Goal: Check status

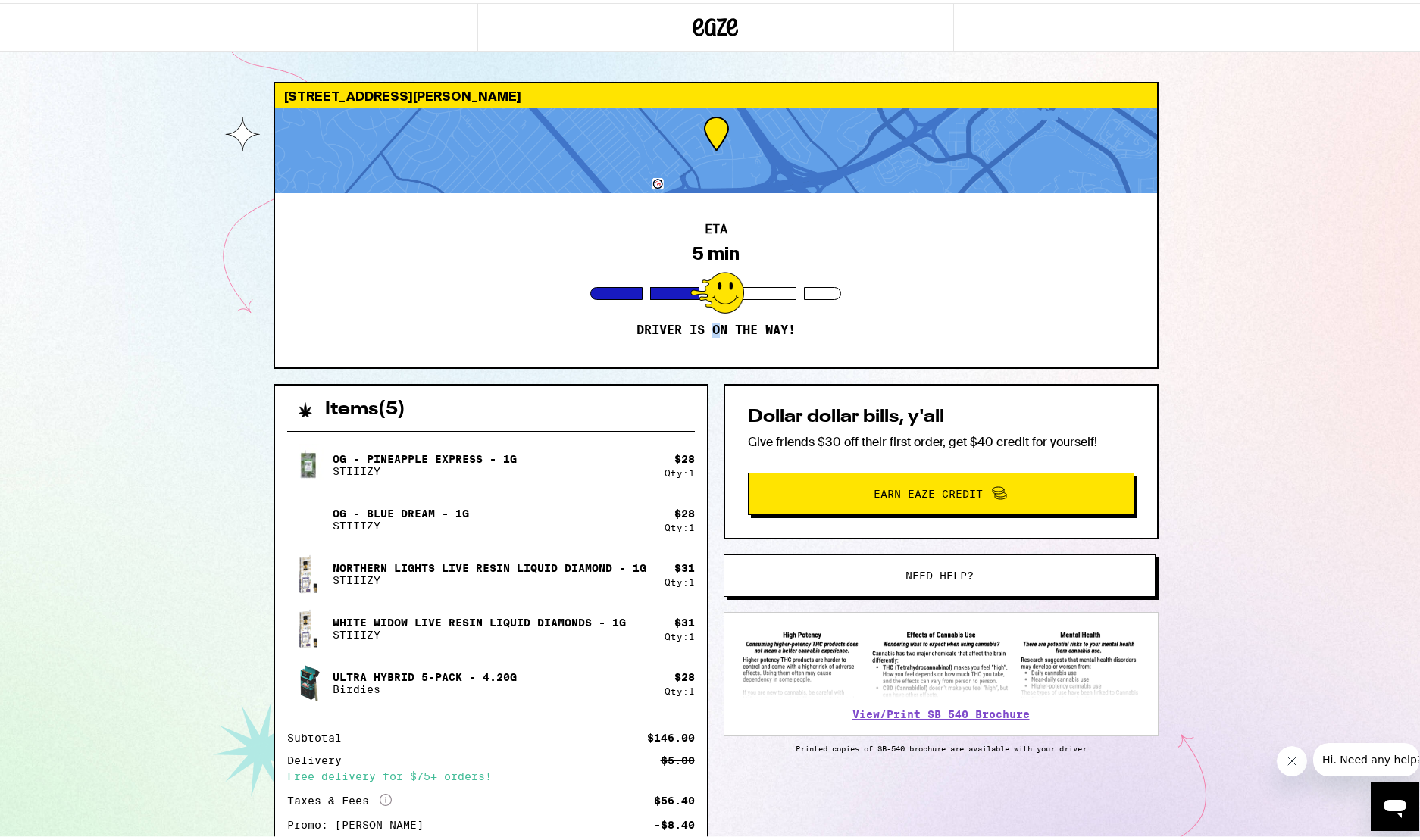
click at [710, 320] on p "Driver is on the way!" at bounding box center [716, 327] width 159 height 15
click at [705, 132] on div at bounding box center [716, 147] width 882 height 85
click at [715, 300] on div at bounding box center [716, 289] width 53 height 42
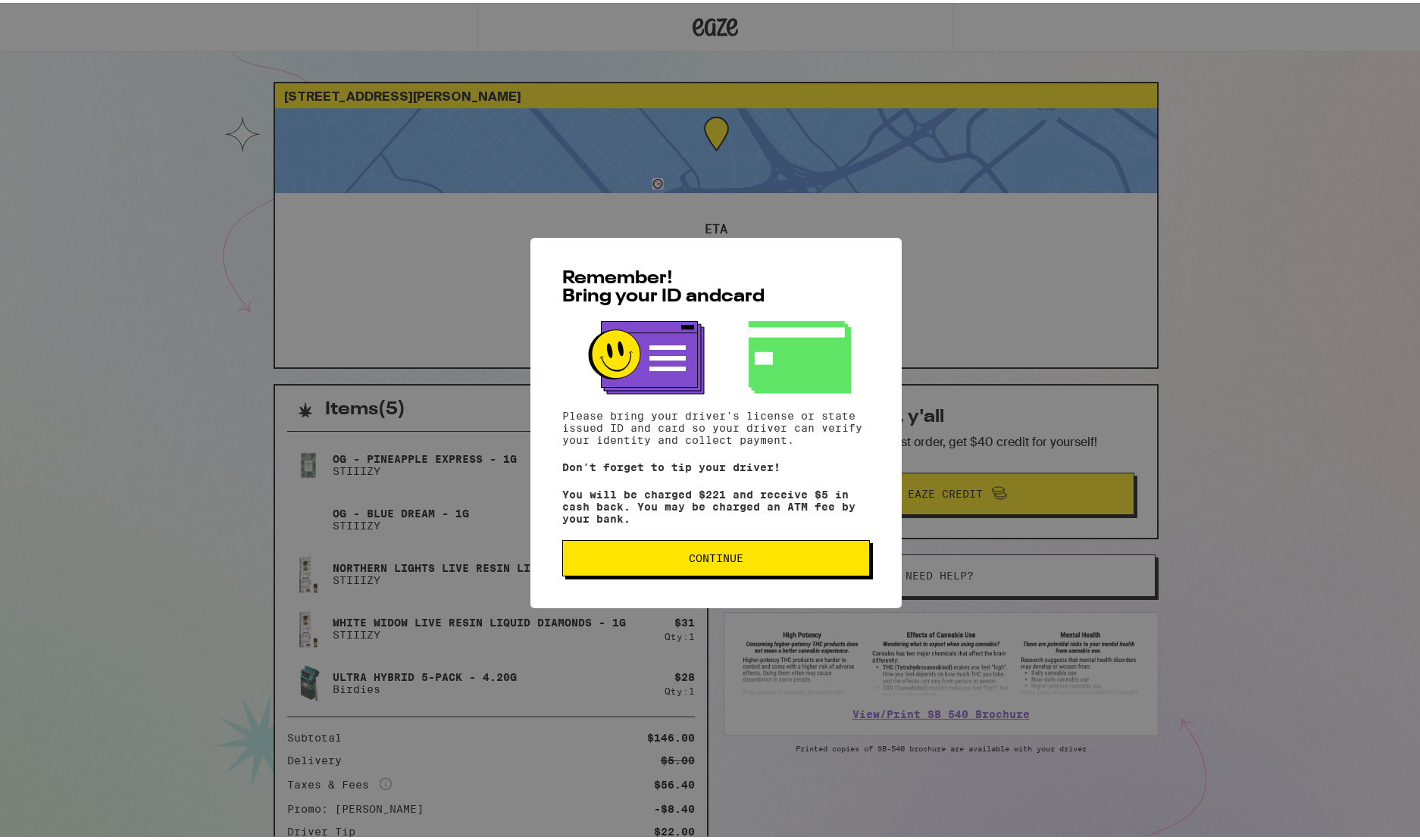
click at [626, 560] on span "Continue" at bounding box center [716, 555] width 281 height 11
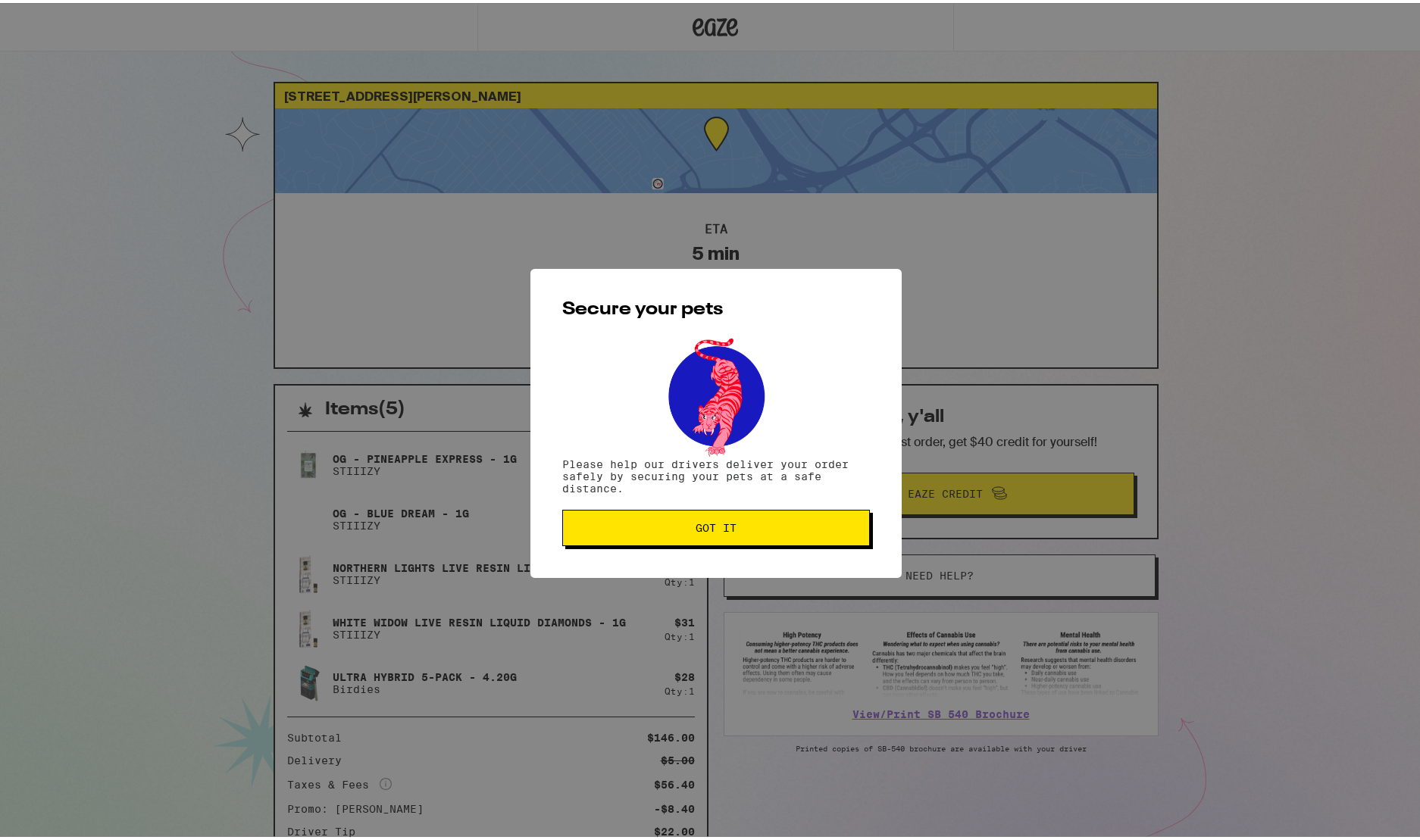
click at [670, 509] on button "Got it" at bounding box center [716, 525] width 308 height 36
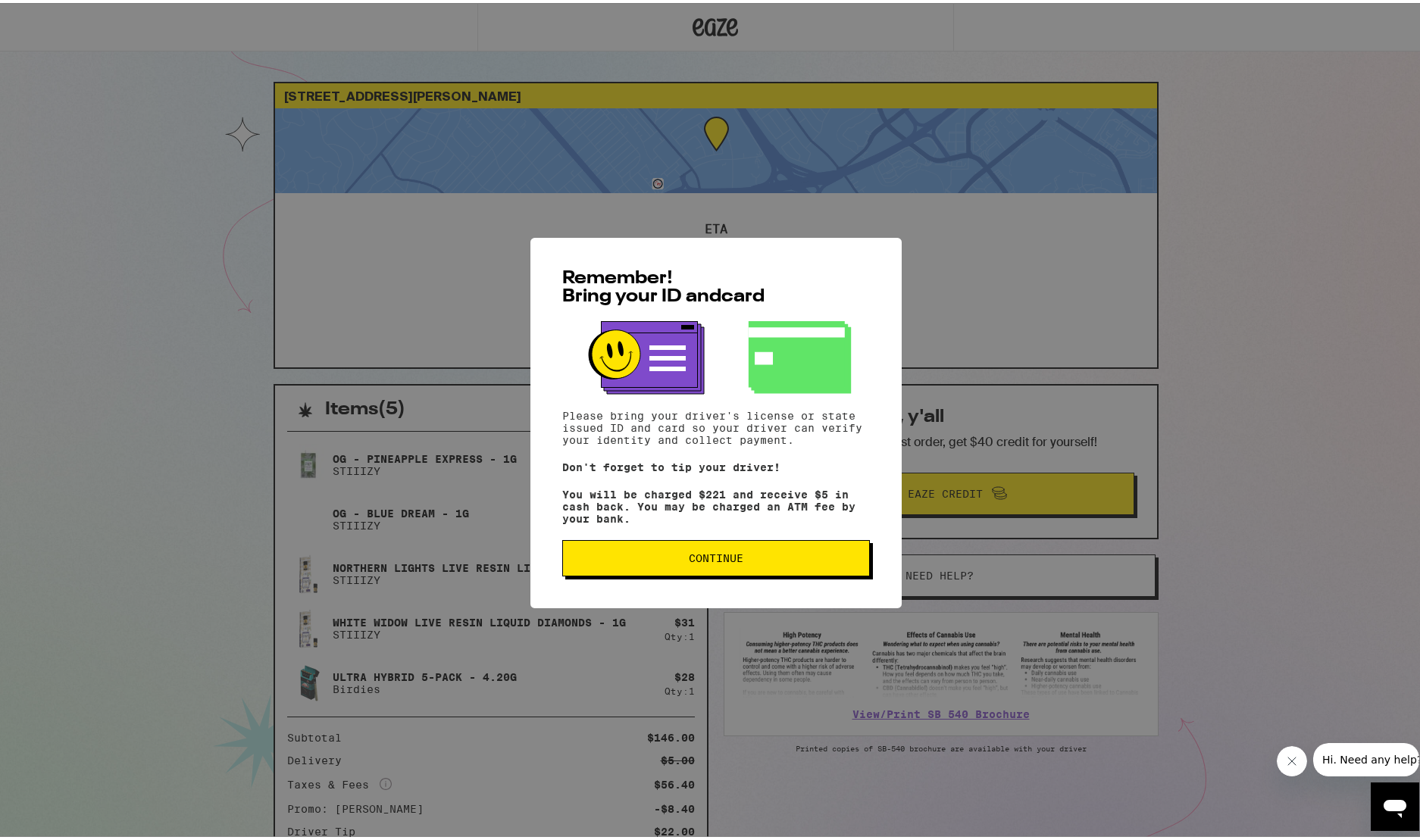
click at [641, 556] on span "Continue" at bounding box center [716, 555] width 281 height 11
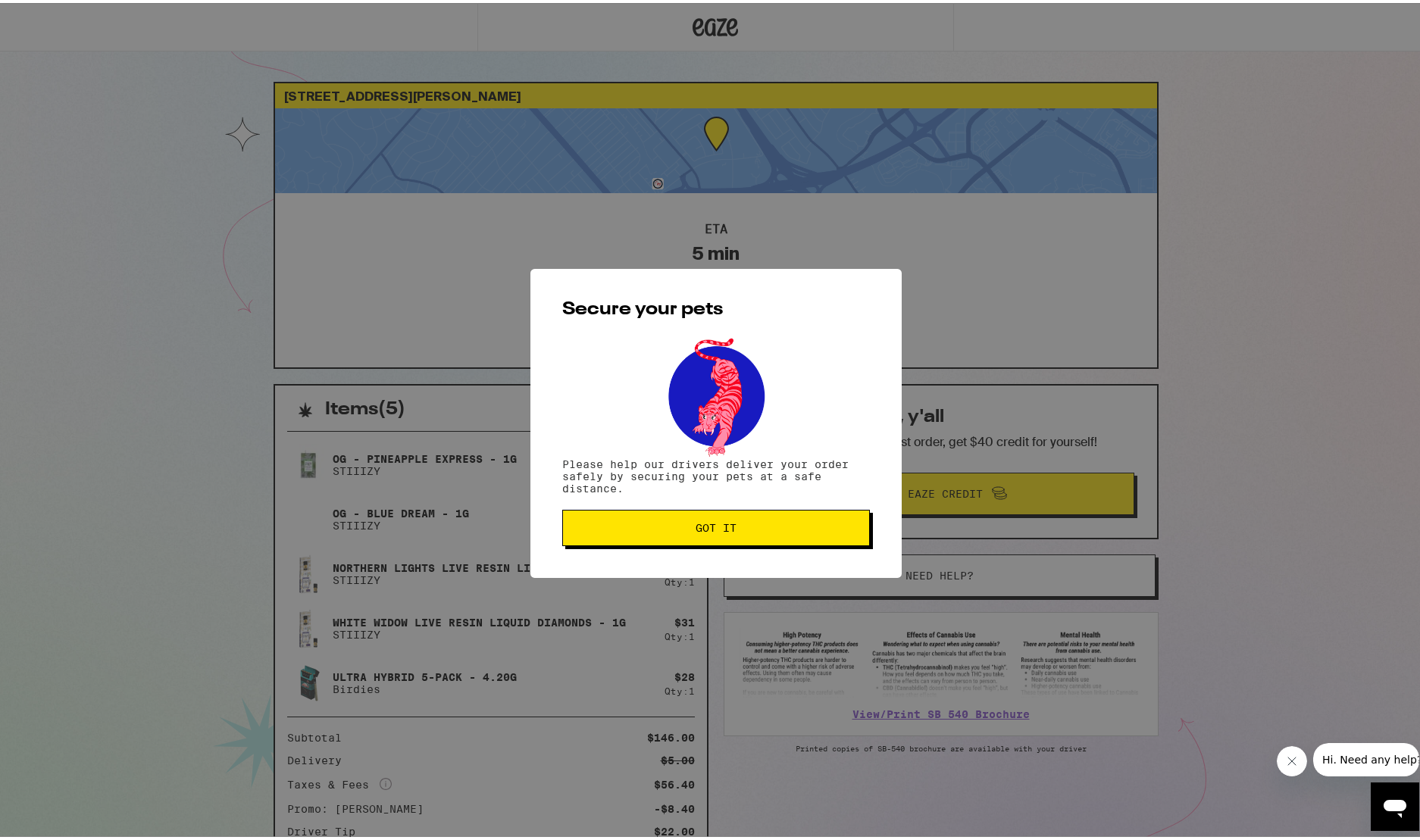
click at [693, 539] on button "Got it" at bounding box center [716, 525] width 308 height 36
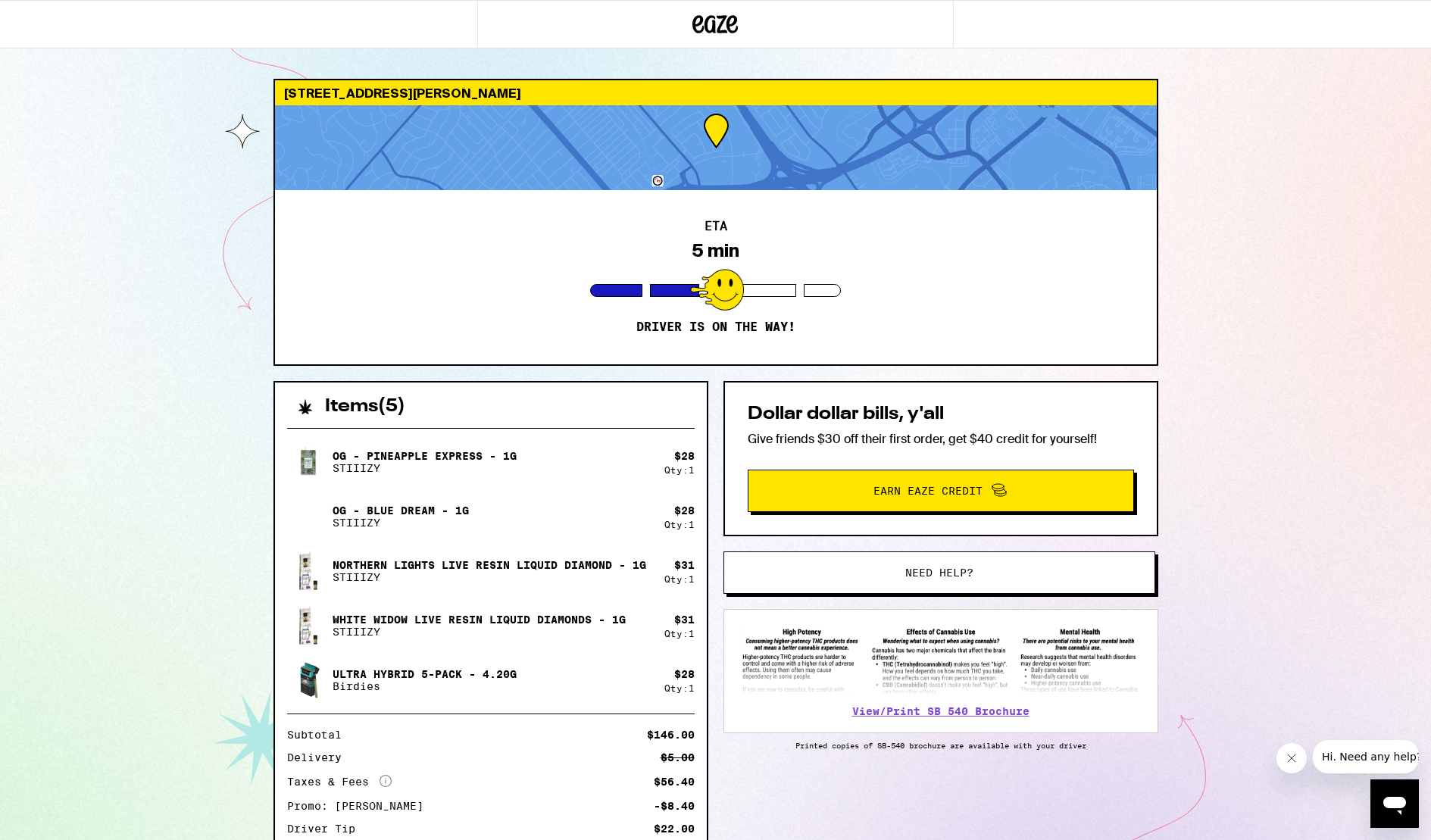
click at [700, 173] on div at bounding box center [716, 147] width 882 height 85
click at [1311, 669] on div "1745 Celeste Dr San Mateo 94402 ETA 5 min Driver is on the way! Items ( 5 ) OG …" at bounding box center [716, 510] width 1431 height 1021
